Goal: Find specific page/section: Find specific page/section

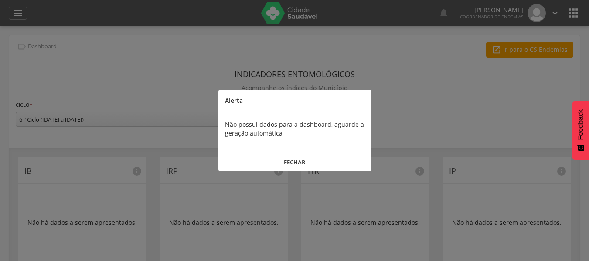
click at [303, 161] on button "FECHAR" at bounding box center [294, 162] width 153 height 19
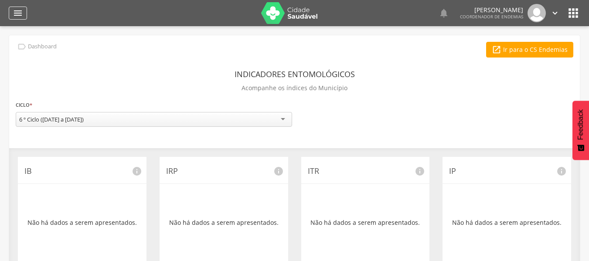
click at [20, 12] on icon "" at bounding box center [18, 13] width 10 height 10
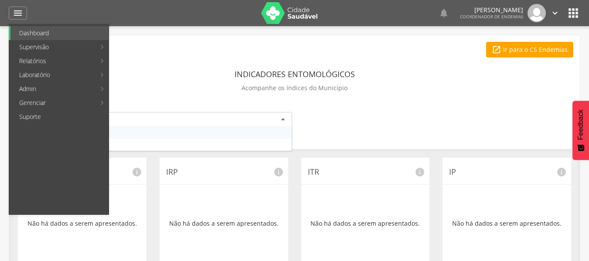
click at [277, 117] on div "6 º Ciclo ([DATE] a [DATE])" at bounding box center [154, 120] width 276 height 16
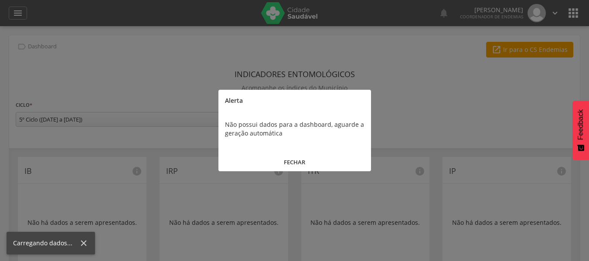
click at [309, 163] on button "FECHAR" at bounding box center [294, 162] width 153 height 19
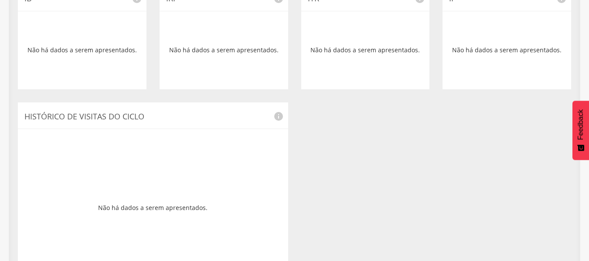
scroll to position [173, 0]
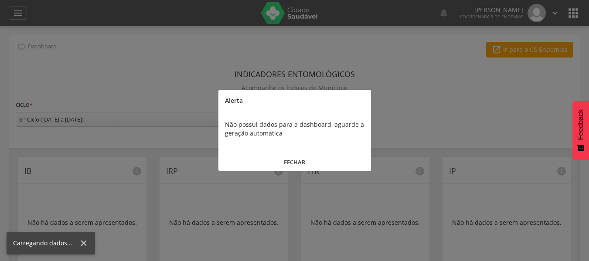
scroll to position [173, 0]
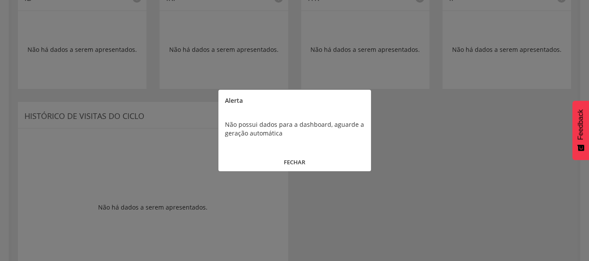
click at [299, 159] on button "FECHAR" at bounding box center [294, 162] width 153 height 19
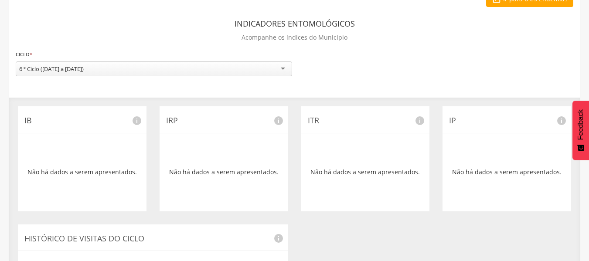
scroll to position [0, 0]
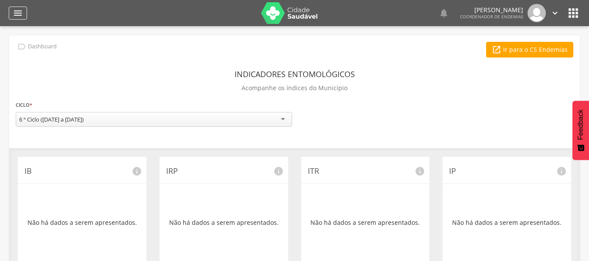
click at [16, 17] on icon "" at bounding box center [18, 13] width 10 height 10
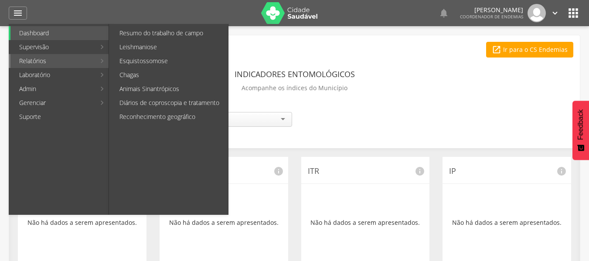
click at [36, 61] on link "Relatórios" at bounding box center [52, 61] width 85 height 14
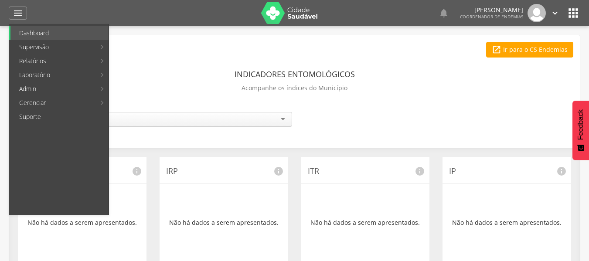
click at [578, 19] on icon "" at bounding box center [573, 13] width 14 height 14
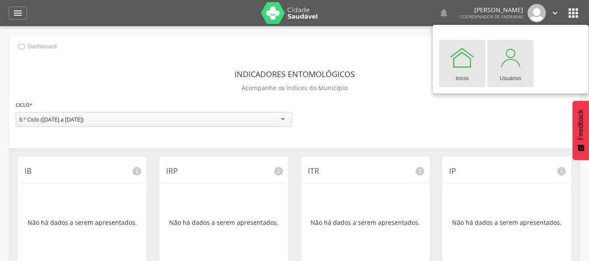
click at [517, 65] on div at bounding box center [510, 57] width 26 height 26
